Goal: Task Accomplishment & Management: Use online tool/utility

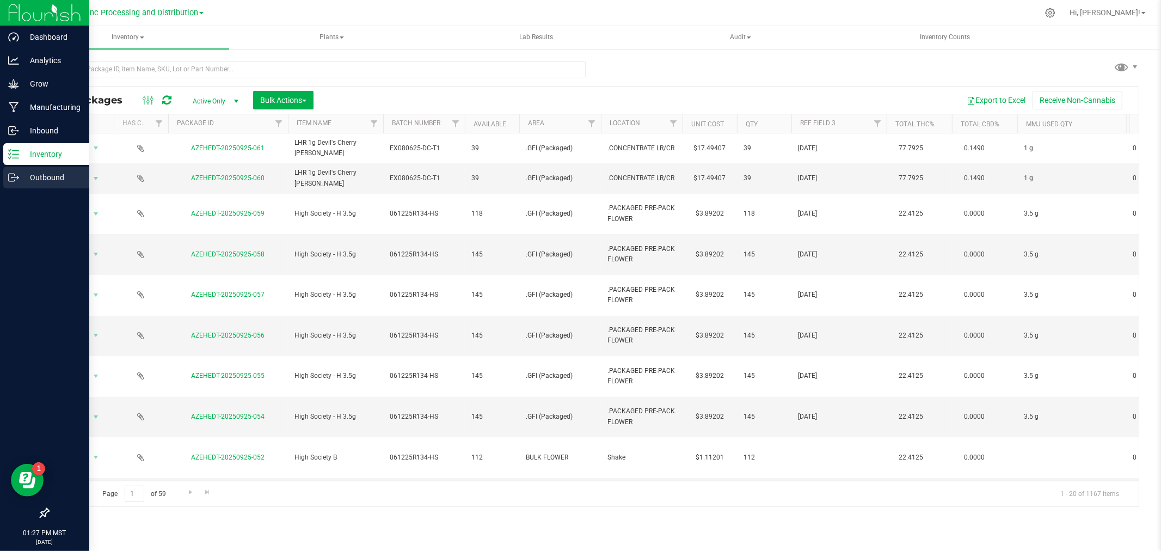
click at [0, 180] on link "Outbound" at bounding box center [44, 178] width 89 height 23
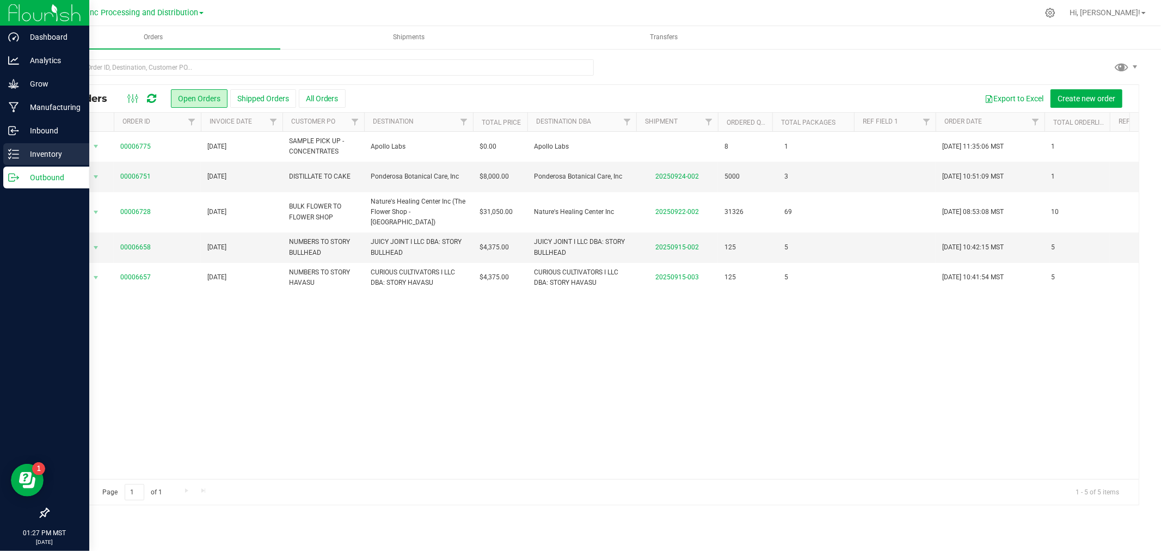
click at [0, 154] on link "Inventory" at bounding box center [44, 154] width 89 height 23
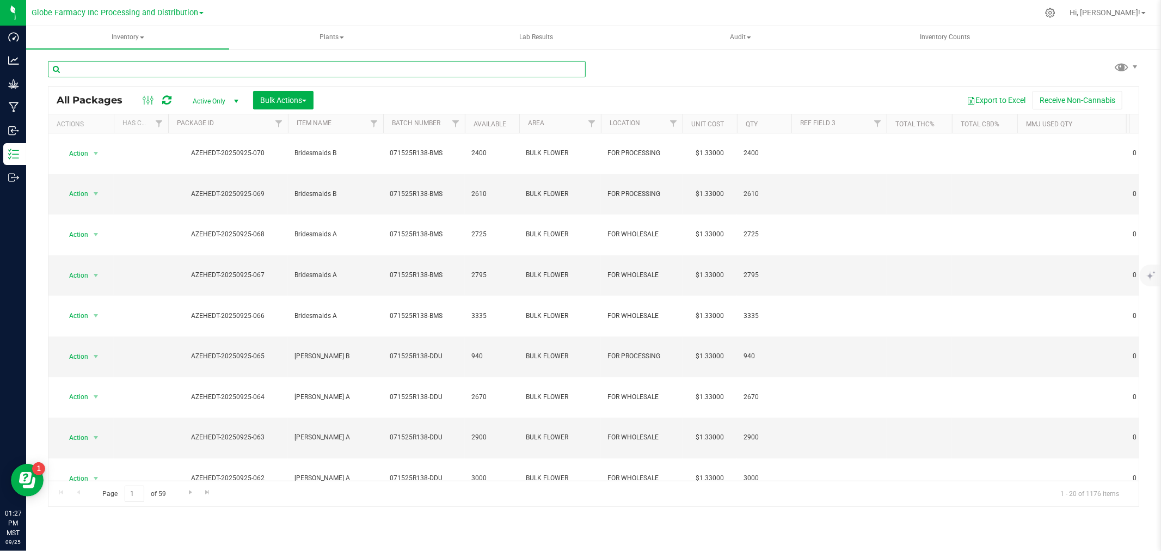
click at [417, 68] on input "text" at bounding box center [317, 69] width 538 height 16
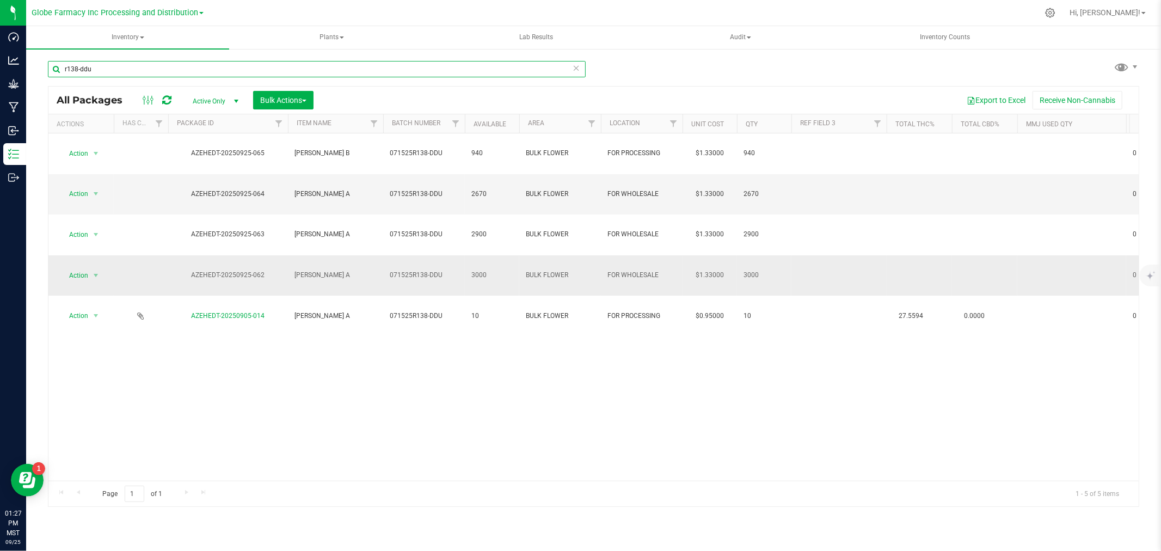
type input "r138-ddu"
click at [463, 255] on td "071525R138-DDU" at bounding box center [424, 275] width 82 height 41
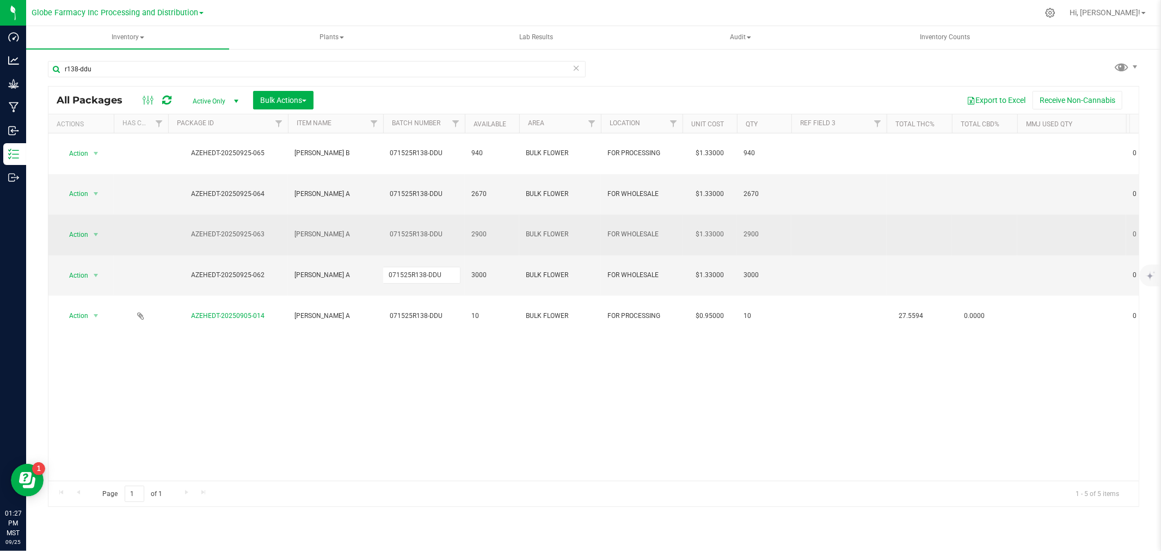
type input "071525R138-DD"
click at [444, 200] on div "All Packages Active Only Active Only Lab Samples Locked All Bulk Actions Add to…" at bounding box center [594, 296] width 1092 height 421
click at [445, 229] on span "071525R138-DDU" at bounding box center [424, 234] width 69 height 10
click at [447, 177] on div "All Packages Active Only Active Only Lab Samples Locked All Bulk Actions Add to…" at bounding box center [594, 296] width 1092 height 421
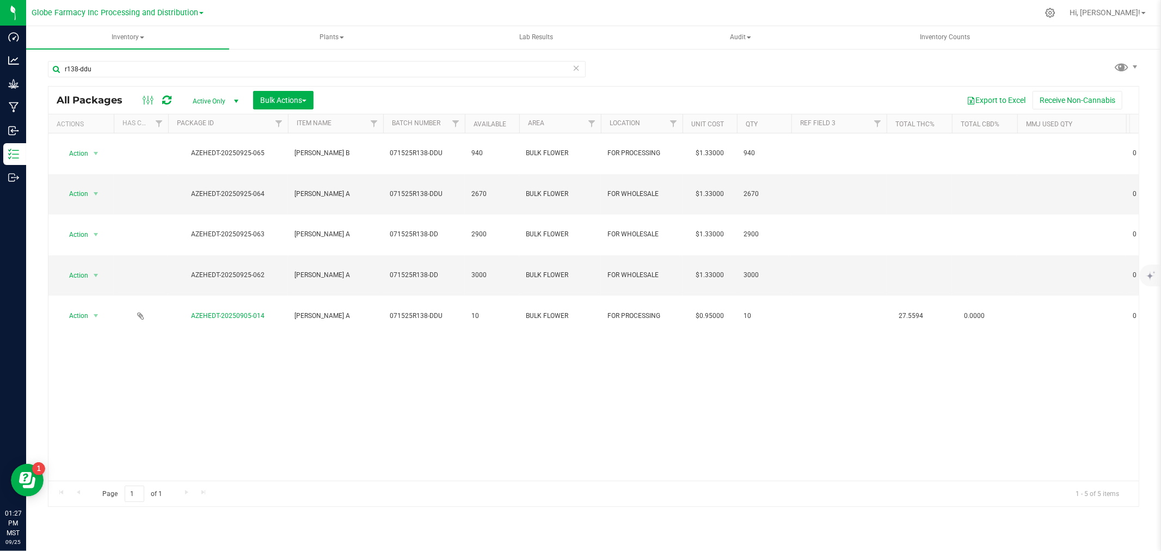
click at [447, 189] on span "071525R138-DDU" at bounding box center [424, 194] width 69 height 10
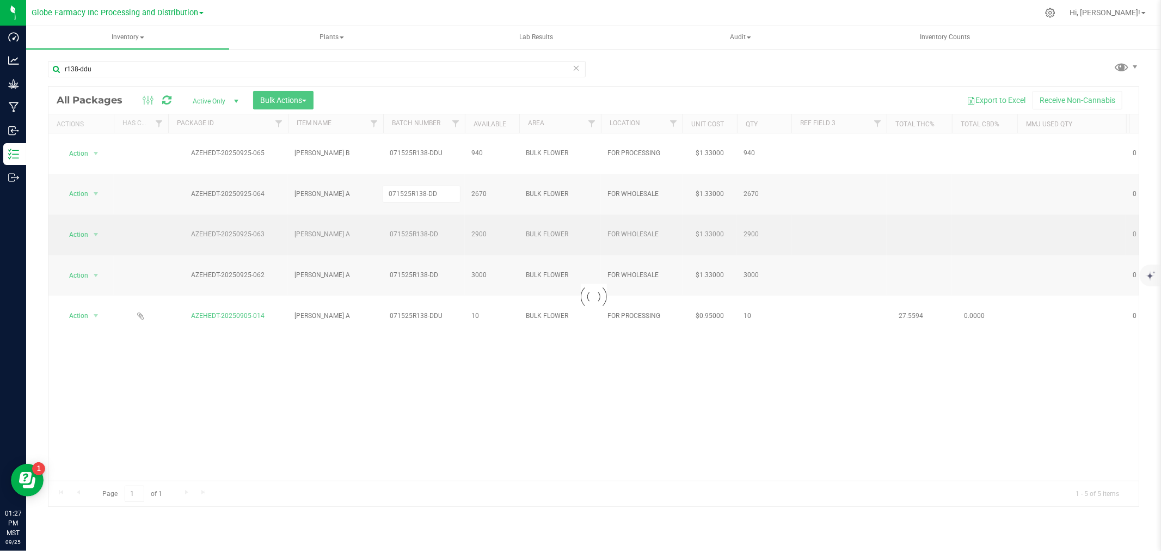
click at [445, 194] on div "Loading... All Packages Active Only Active Only Lab Samples Locked All Bulk Act…" at bounding box center [594, 296] width 1092 height 421
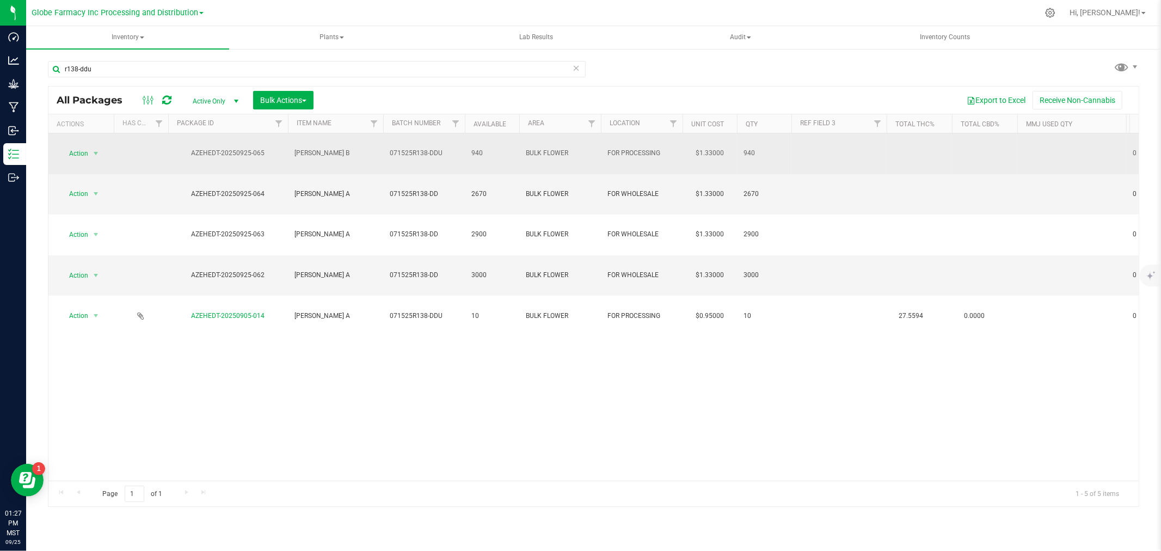
click at [449, 148] on span "071525R138-DDU" at bounding box center [424, 153] width 69 height 10
type input "071525R138-DD"
click at [448, 173] on div "All Packages Active Only Active Only Lab Samples Locked All Bulk Actions Add to…" at bounding box center [594, 296] width 1092 height 421
click at [449, 149] on span "071525R138-DD" at bounding box center [424, 153] width 69 height 10
type input "071525R138-DDU"
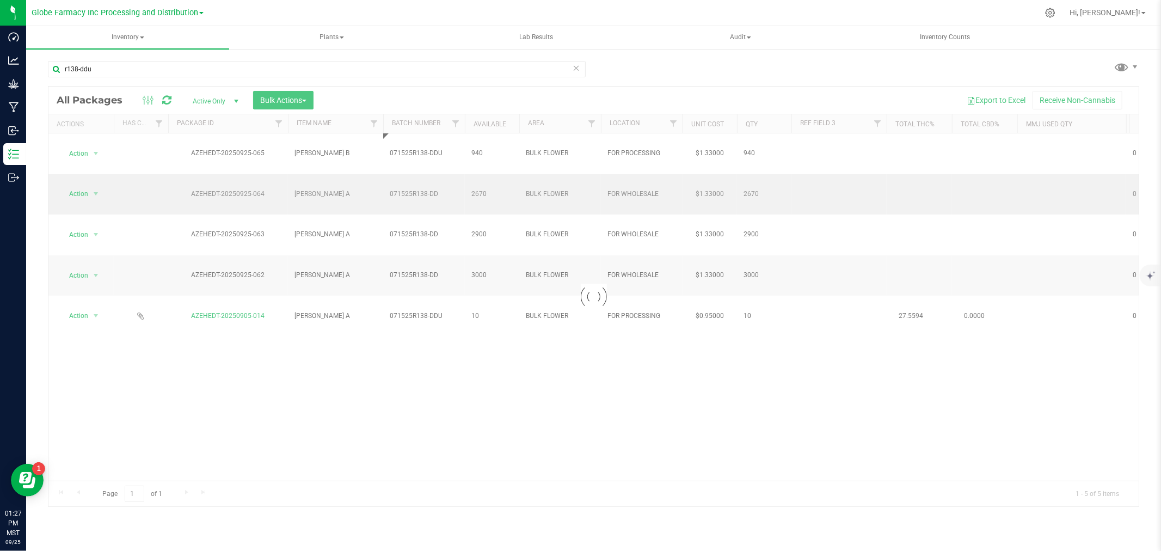
click at [448, 167] on div "Loading... All Packages Active Only Active Only Lab Samples Locked All Bulk Act…" at bounding box center [594, 296] width 1092 height 421
type input "071525R138-DDU"
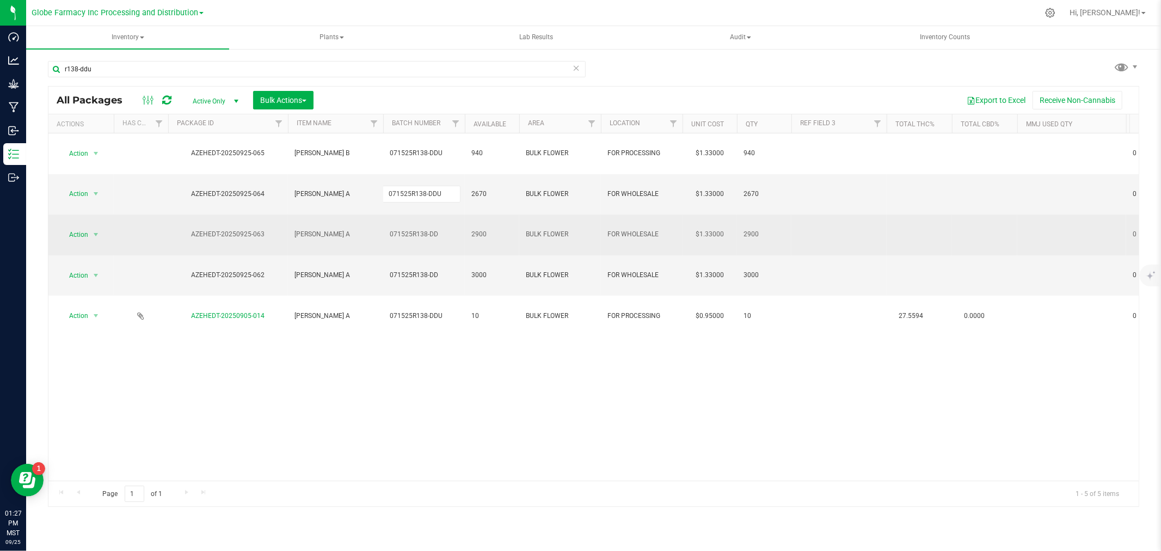
click at [445, 200] on div "All Packages Active Only Active Only Lab Samples Locked All Bulk Actions Add to…" at bounding box center [594, 296] width 1092 height 421
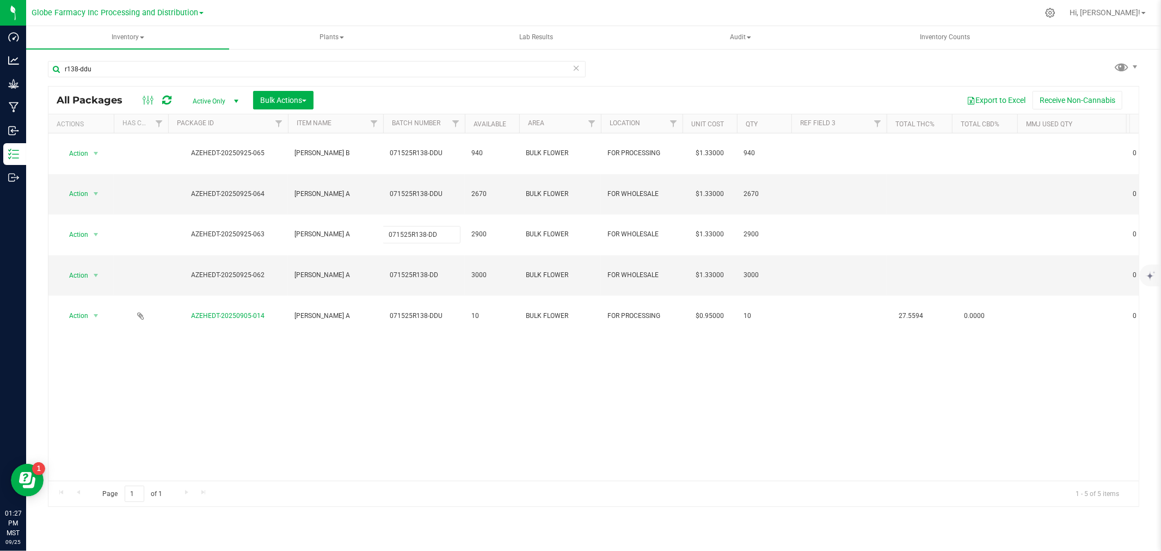
type input "071525R138-DDU"
click at [444, 219] on div "Loading... All Packages Active Only Active Only Lab Samples Locked All Bulk Act…" at bounding box center [594, 296] width 1092 height 421
click at [444, 270] on span "071525R138-DD" at bounding box center [424, 275] width 69 height 10
click at [449, 339] on div "Loading... All Packages Active Only Active Only Lab Samples Locked All Bulk Act…" at bounding box center [594, 296] width 1092 height 421
click at [164, 101] on icon at bounding box center [166, 100] width 9 height 11
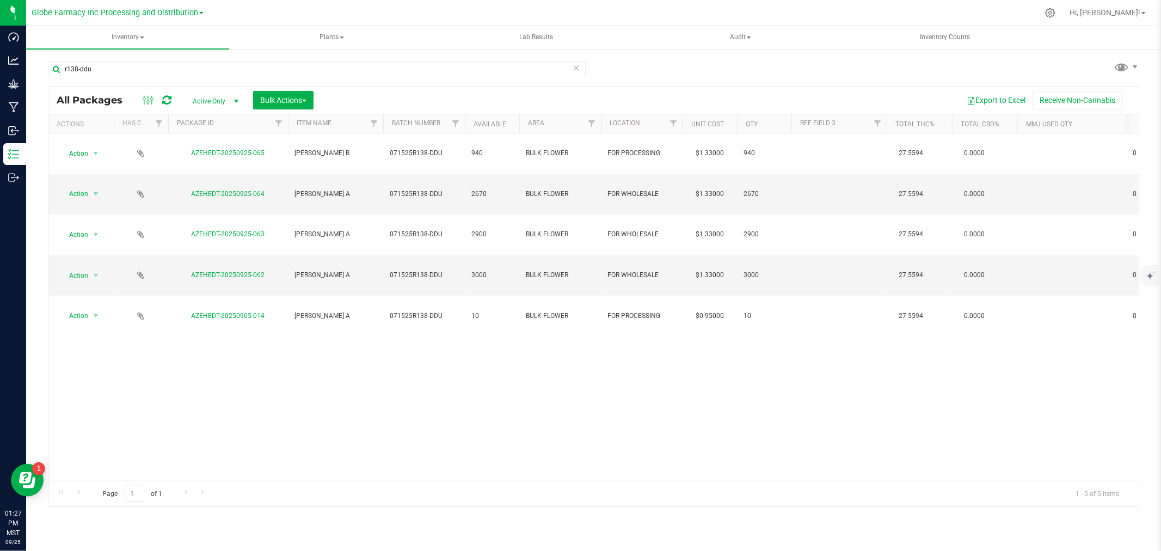
click at [576, 68] on icon at bounding box center [577, 67] width 8 height 13
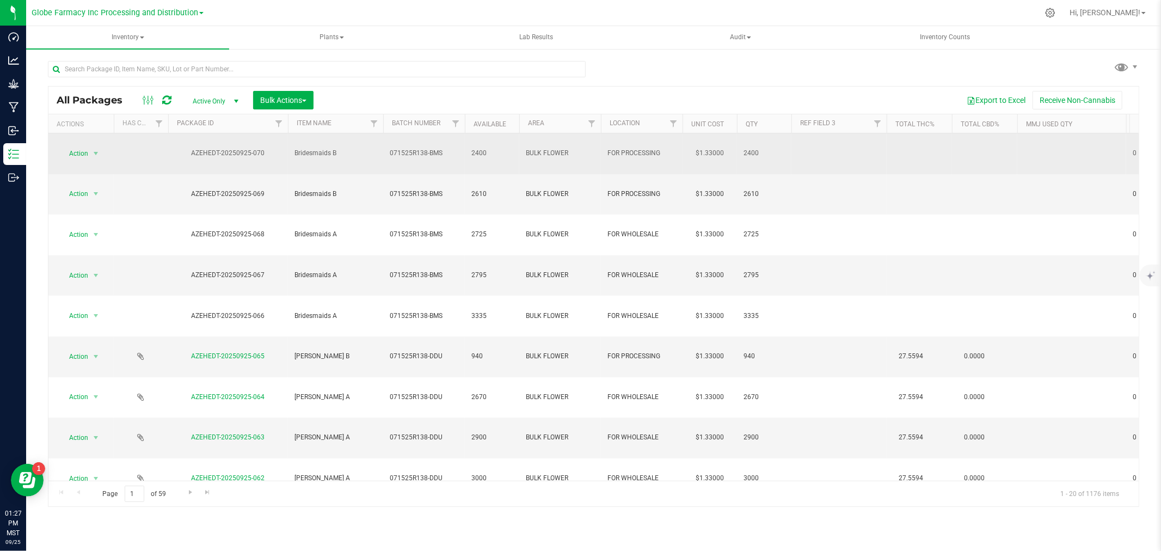
click at [440, 148] on span "071525R138-BMS" at bounding box center [424, 153] width 69 height 10
type input "071525R138-BM"
click at [445, 80] on div at bounding box center [317, 73] width 538 height 25
click at [439, 148] on span "071525R138-BM" at bounding box center [424, 153] width 69 height 10
type input "071525R138-BMS"
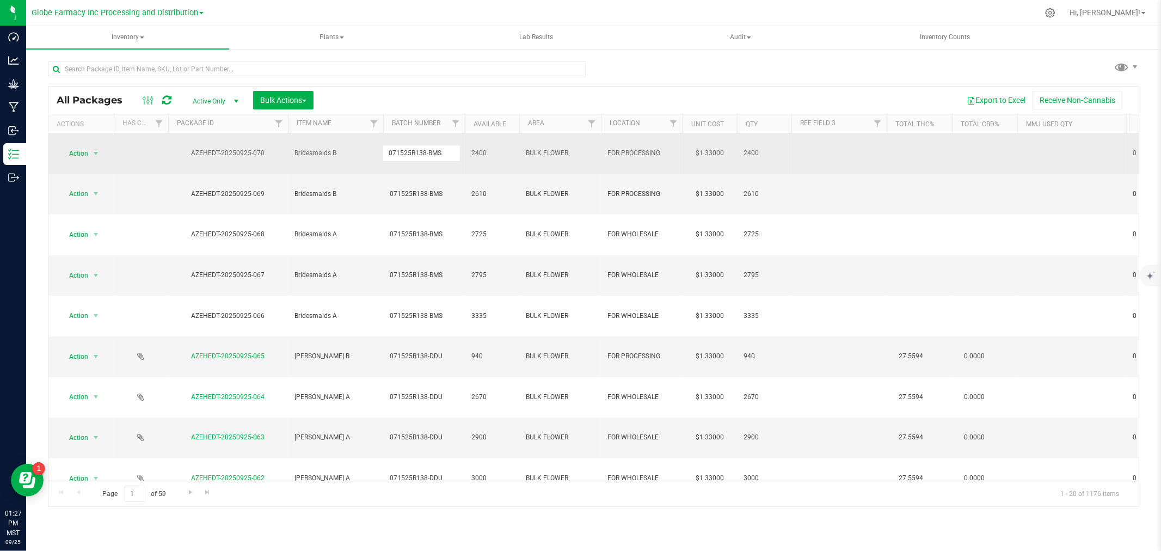
click at [444, 80] on div at bounding box center [317, 73] width 538 height 25
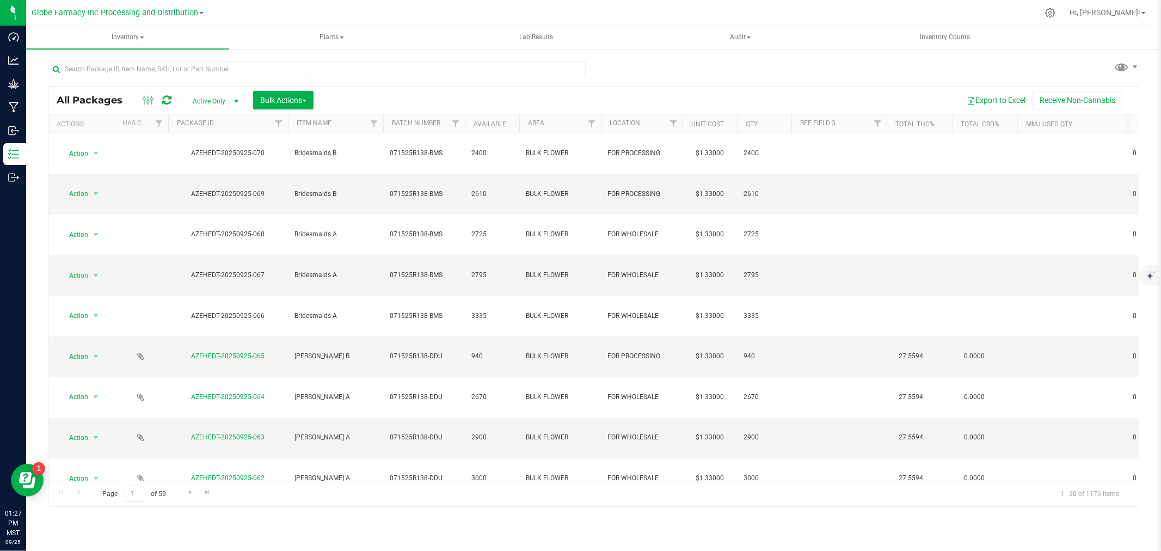
click at [167, 101] on icon at bounding box center [166, 100] width 9 height 11
click at [482, 296] on td "3335" at bounding box center [492, 316] width 54 height 41
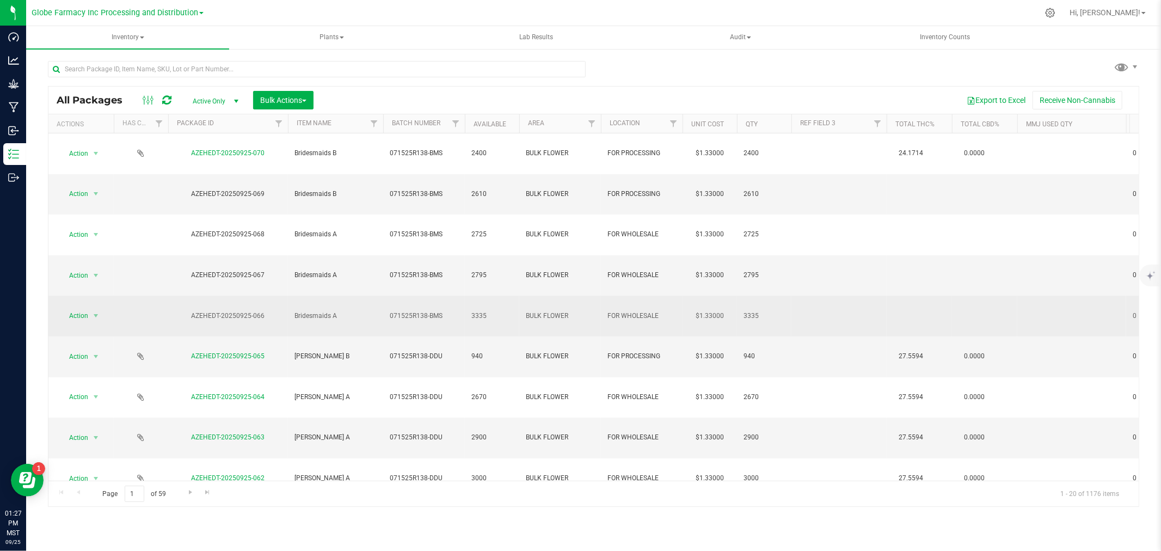
click at [448, 296] on td "071525R138-BMS" at bounding box center [424, 316] width 82 height 41
type input "071525R138-BM"
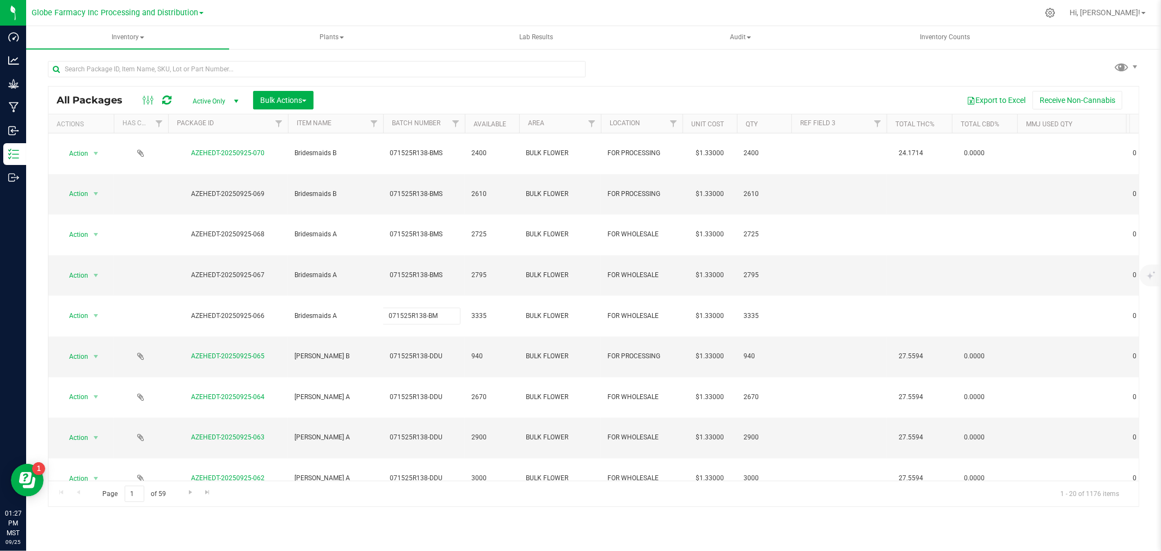
click at [448, 93] on div "All Packages Active Only Active Only Lab Samples Locked All Bulk Actions Add to…" at bounding box center [594, 296] width 1092 height 421
click at [448, 270] on span "071525R138-BMS" at bounding box center [424, 275] width 69 height 10
type input "071525R138-BM"
click at [447, 82] on div at bounding box center [317, 73] width 538 height 25
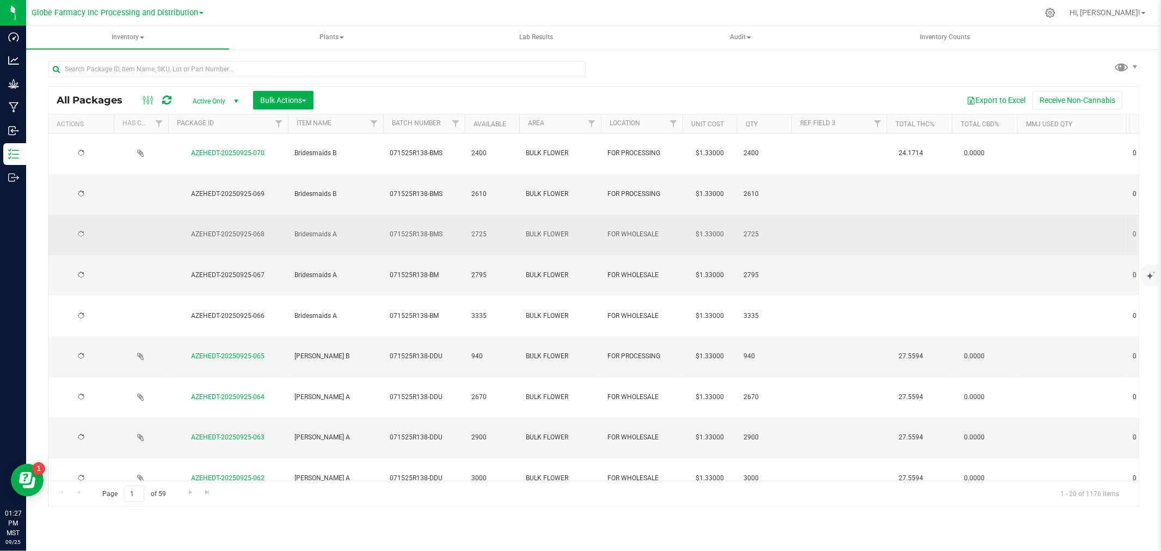
click at [442, 229] on span "071525R138-BMS" at bounding box center [424, 234] width 69 height 10
type input "071525R138-BM"
click at [443, 82] on div at bounding box center [317, 73] width 538 height 25
click at [438, 229] on span "071525R138-BM" at bounding box center [424, 234] width 69 height 10
type input "071525R138-BMS"
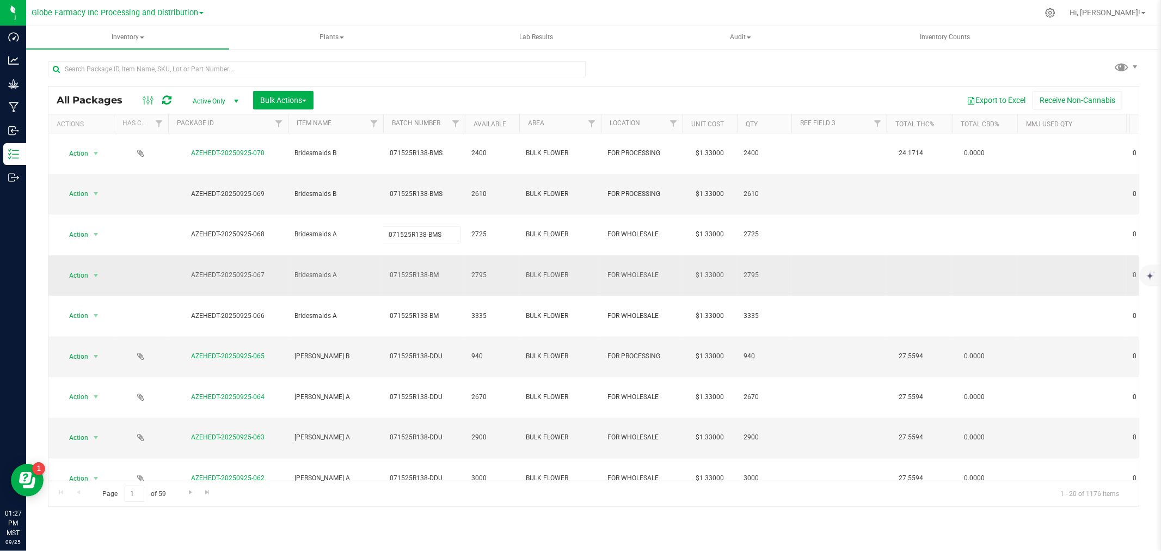
click at [436, 228] on div "All Packages Active Only Active Only Lab Samples Locked All Bulk Actions Add to…" at bounding box center [594, 296] width 1092 height 421
click at [438, 270] on span "071525R138-BM" at bounding box center [424, 275] width 69 height 10
type input "071525R138-BMS"
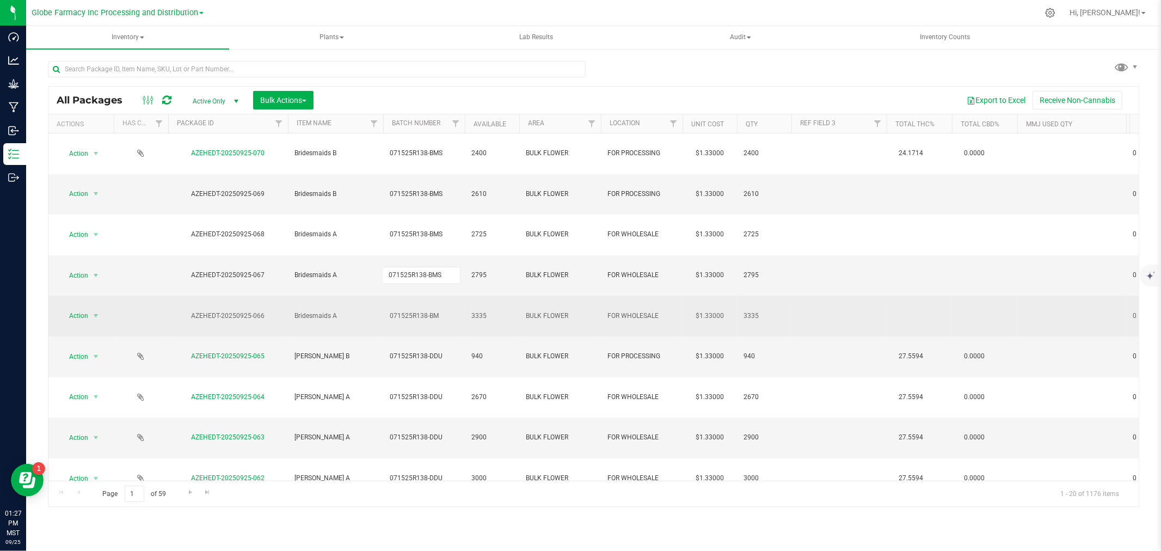
click at [447, 252] on div "All Packages Active Only Active Only Lab Samples Locked All Bulk Actions Add to…" at bounding box center [594, 296] width 1092 height 421
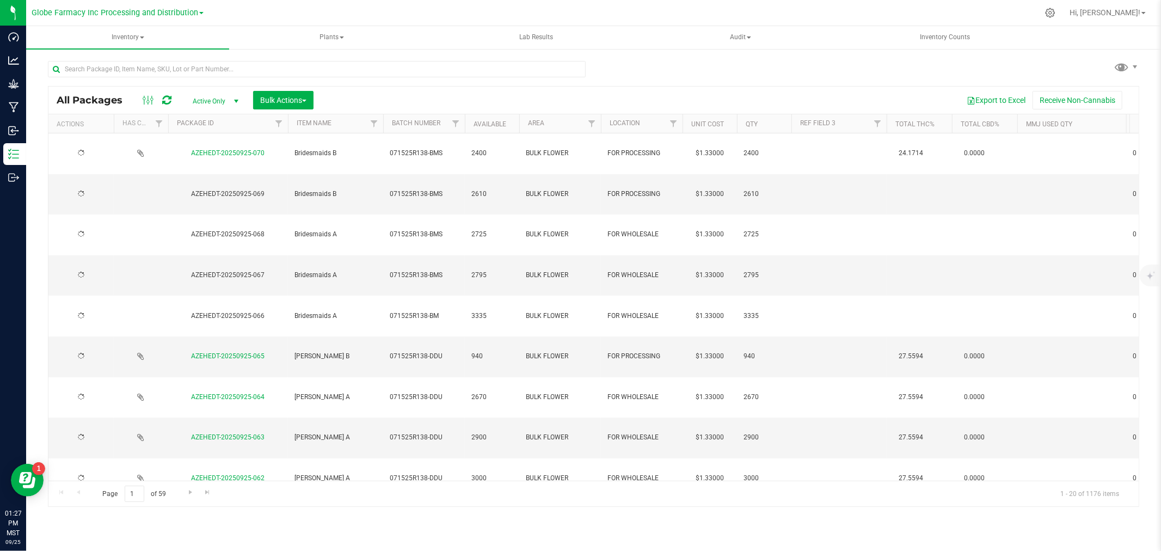
click at [443, 311] on span "071525R138-BM" at bounding box center [424, 316] width 69 height 10
type input "071525R138-BMS"
click at [437, 57] on div at bounding box center [321, 68] width 546 height 35
click at [159, 95] on div at bounding box center [157, 100] width 36 height 13
click at [175, 107] on div "All Packages Active Only Active Only Lab Samples Locked All Bulk Actions Add to…" at bounding box center [593, 100] width 1091 height 27
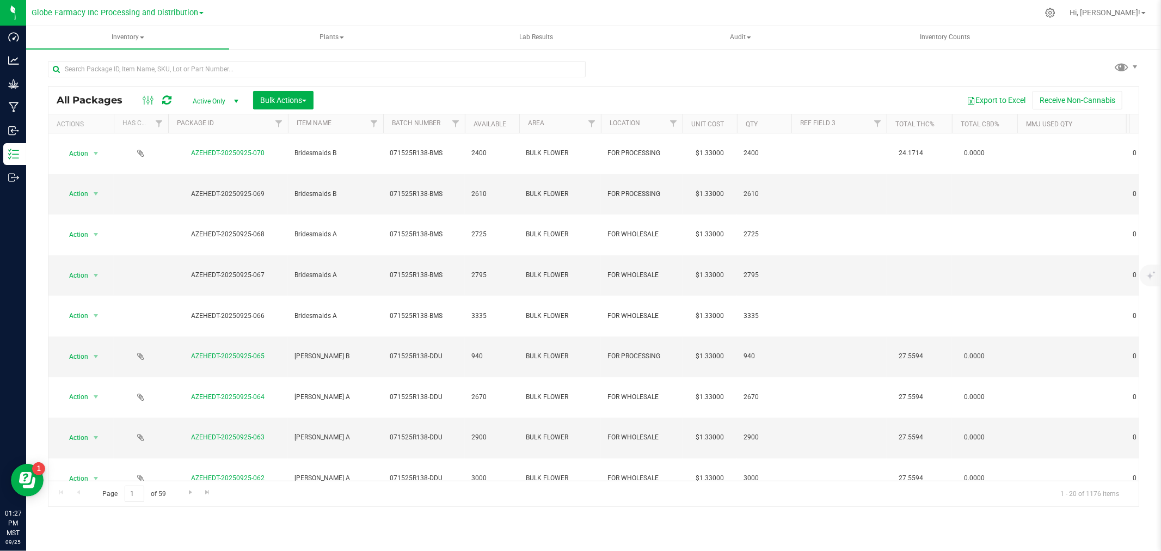
click at [158, 95] on span at bounding box center [149, 100] width 20 height 13
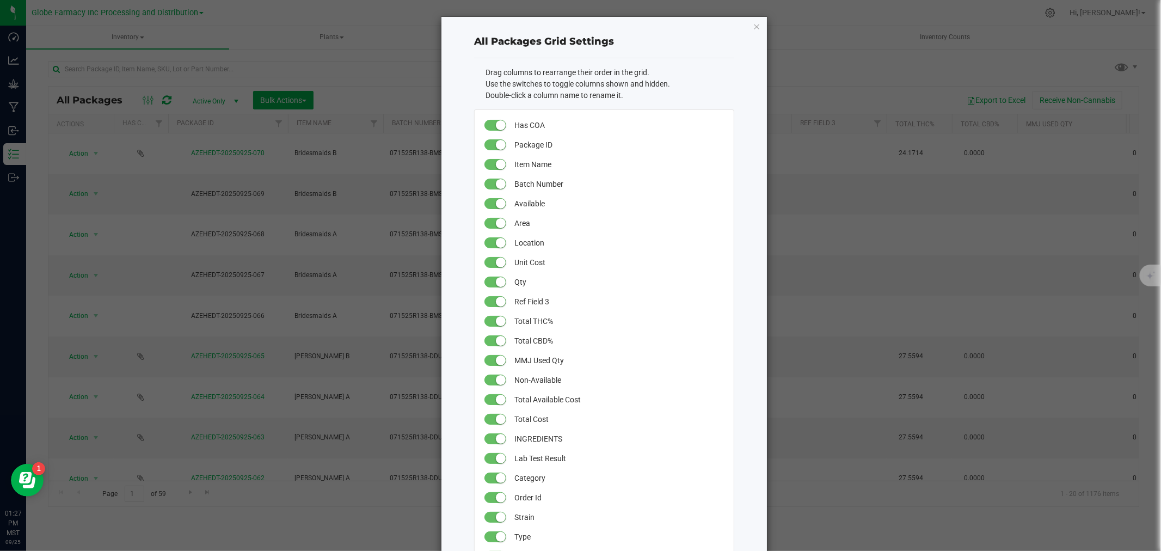
click at [160, 96] on ngb-modal-window "All Packages Grid Settings Drag columns to rearrange their order in the grid. U…" at bounding box center [585, 275] width 1170 height 551
click at [753, 30] on icon "button" at bounding box center [757, 26] width 8 height 13
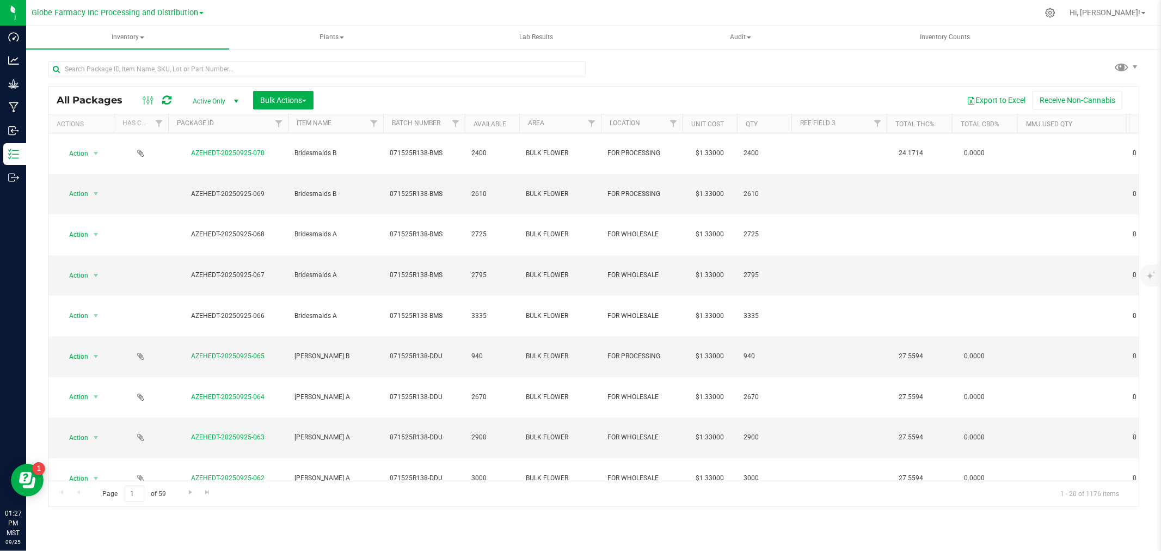
click at [170, 101] on icon at bounding box center [166, 100] width 9 height 11
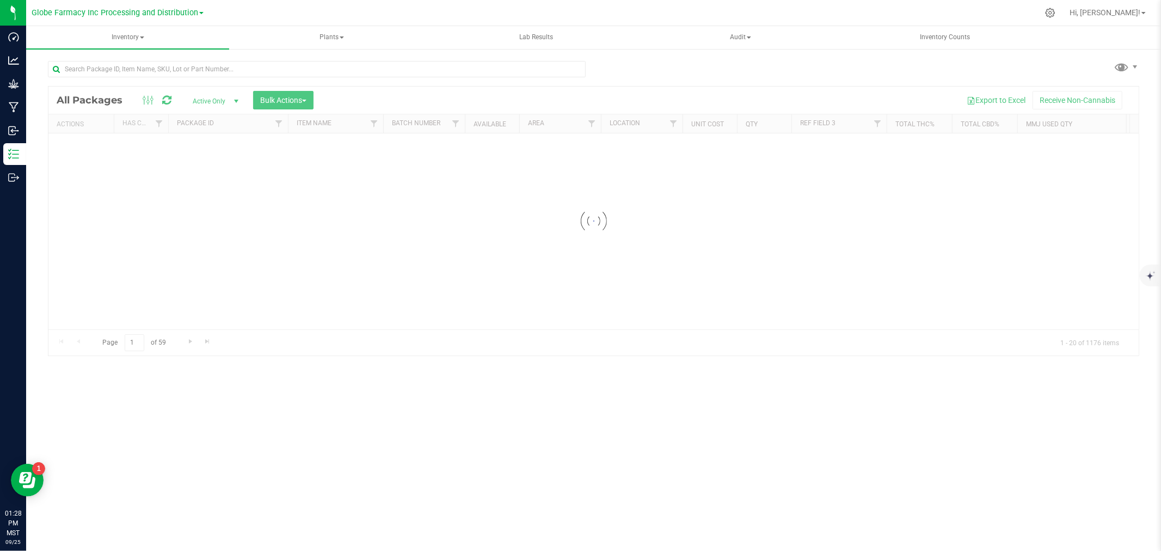
click at [640, 118] on div at bounding box center [593, 221] width 1091 height 269
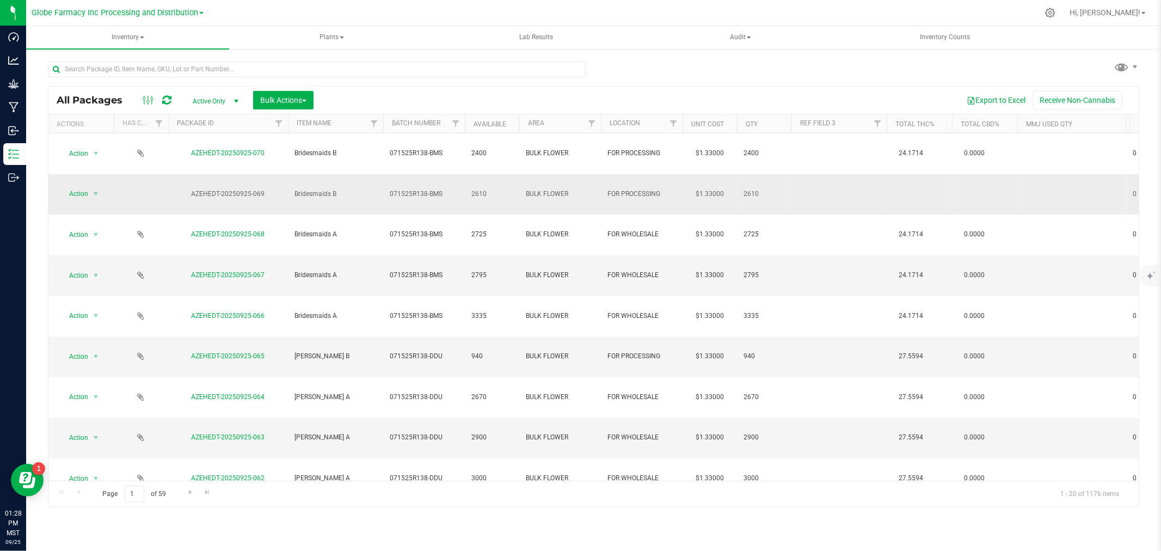
click at [443, 189] on span "071525R138-BMS" at bounding box center [424, 194] width 69 height 10
type input "071525R138-BM"
click at [437, 53] on div at bounding box center [321, 68] width 546 height 35
click at [440, 189] on span "071525R138-BM" at bounding box center [424, 194] width 69 height 10
type input "071525R138-BMS"
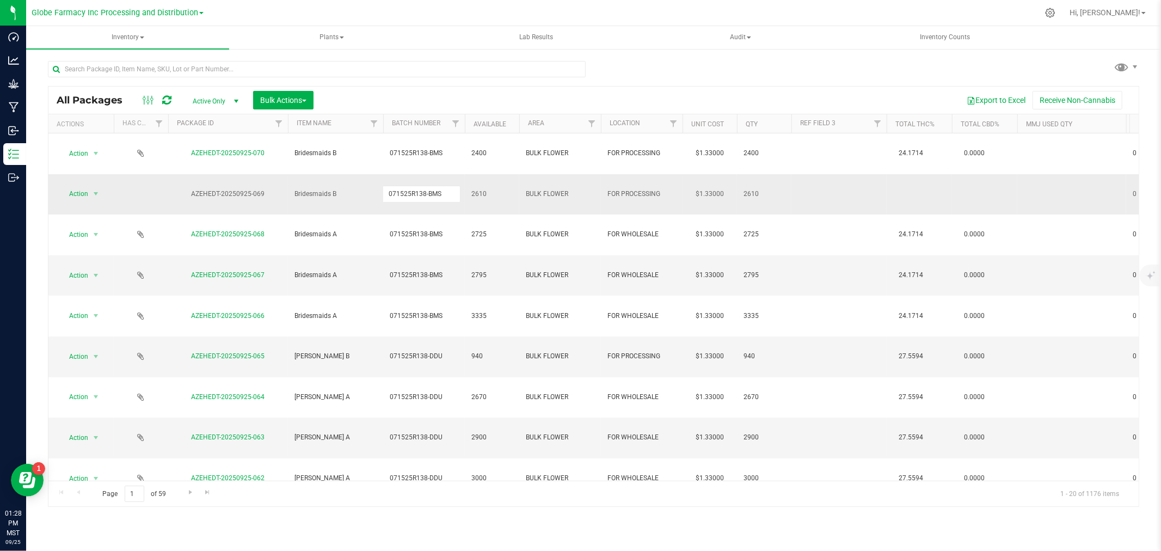
click at [596, 90] on div "All Packages Active Only Active Only Lab Samples Locked All Bulk Actions Add to…" at bounding box center [594, 296] width 1092 height 421
click at [170, 95] on icon at bounding box center [166, 100] width 9 height 11
